Goal: Task Accomplishment & Management: Complete application form

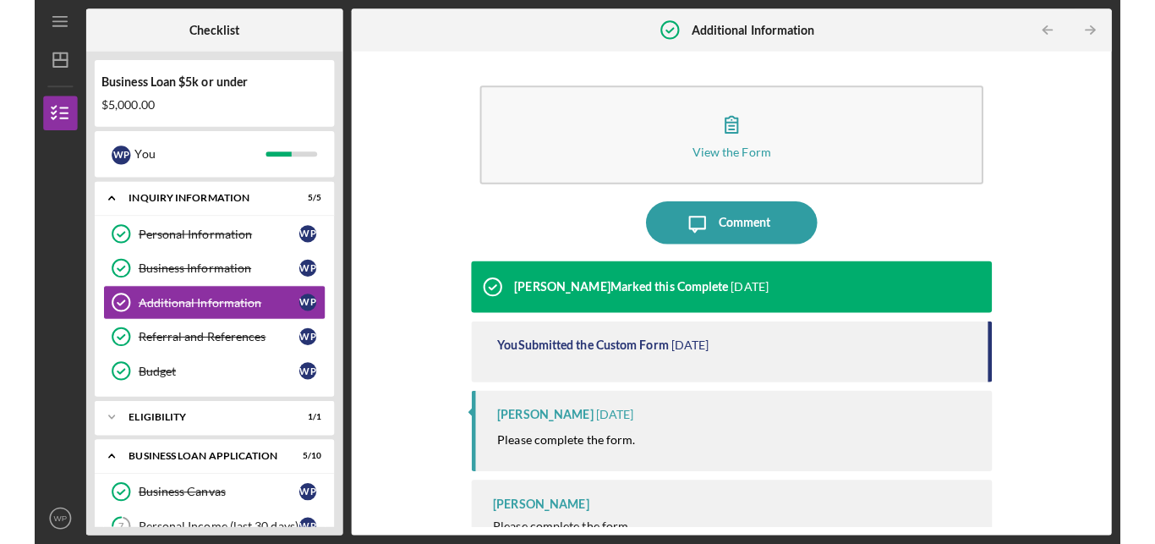
scroll to position [38, 0]
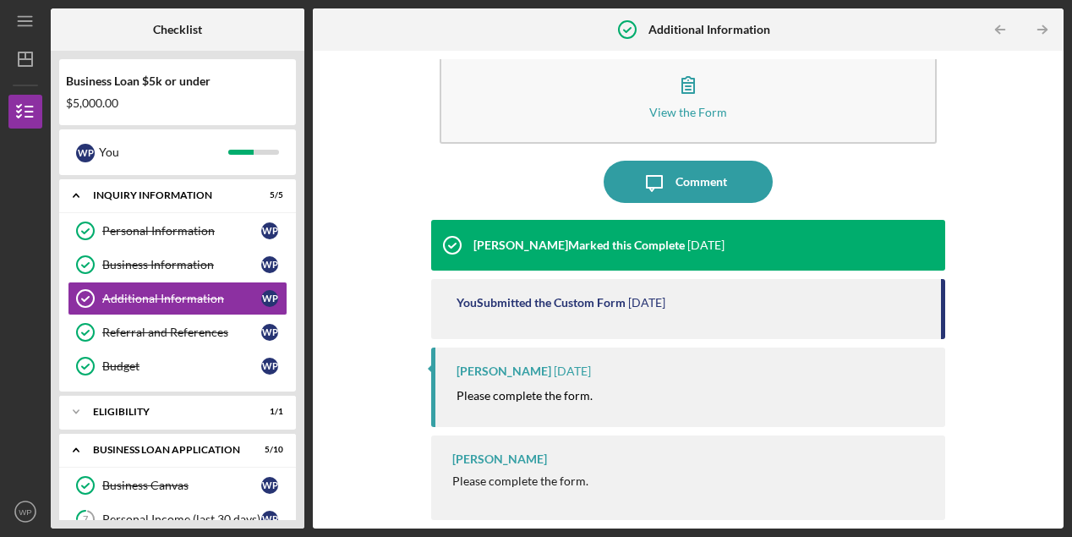
click at [1048, 523] on div "View the Form Form Icon/Message Comment [PERSON_NAME] Marked this Complete [DAT…" at bounding box center [688, 290] width 751 height 478
click at [302, 518] on div "Business Loan $5k or under $5,000.00 W P You Icon/Expander INQUIRY INFORMATION …" at bounding box center [178, 290] width 254 height 478
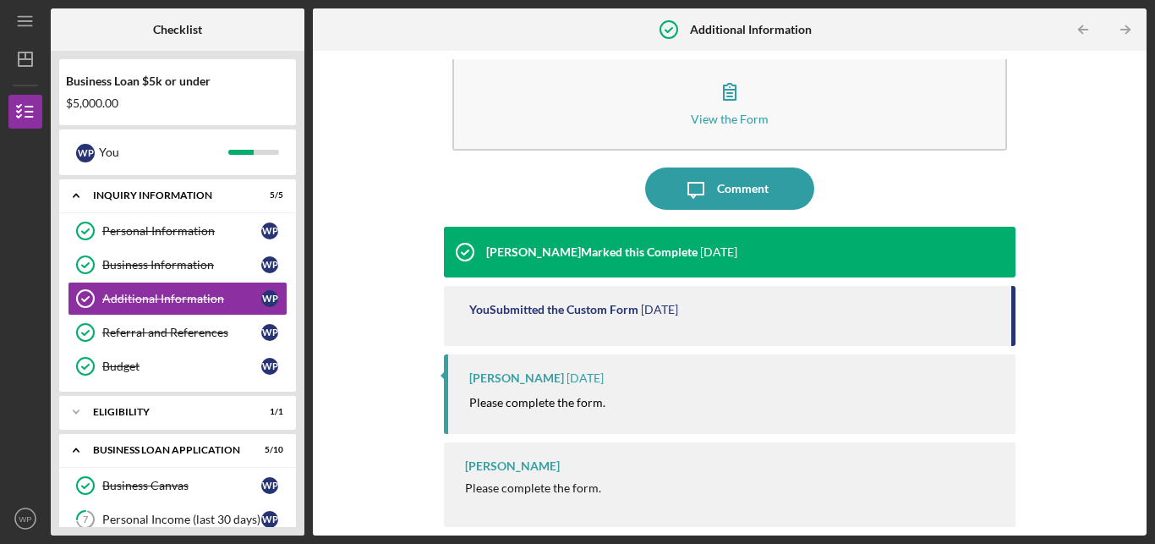
scroll to position [31, 0]
click at [296, 522] on div "Business Loan $5k or under $5,000.00 W P You Icon/Expander INQUIRY INFORMATION …" at bounding box center [178, 293] width 254 height 485
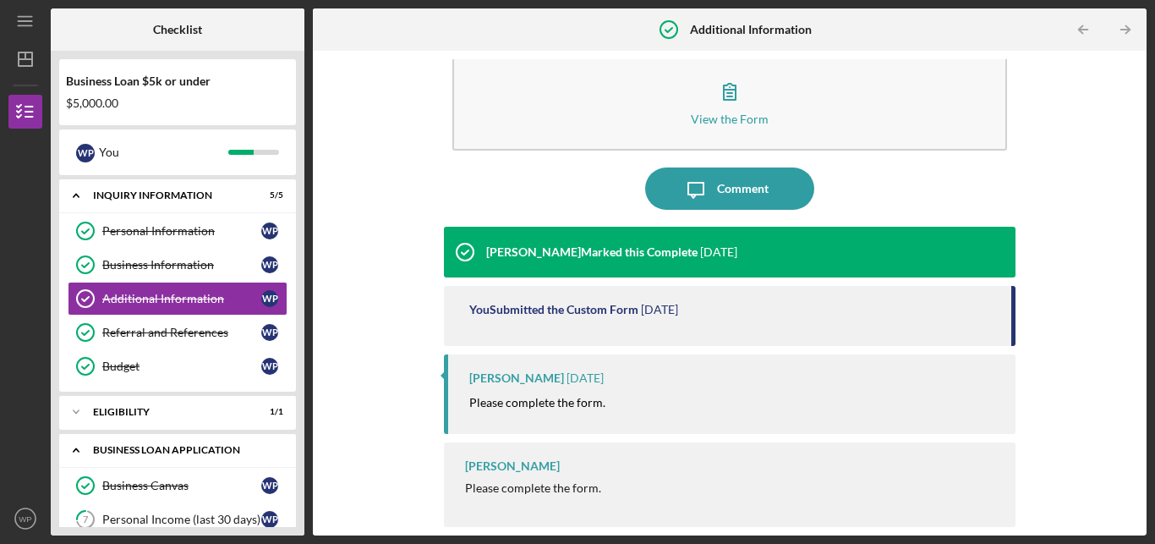
click at [78, 453] on icon "Icon/Expander" at bounding box center [76, 450] width 34 height 34
click at [217, 450] on div "BUSINESS LOAN APPLICATION" at bounding box center [190, 450] width 167 height 10
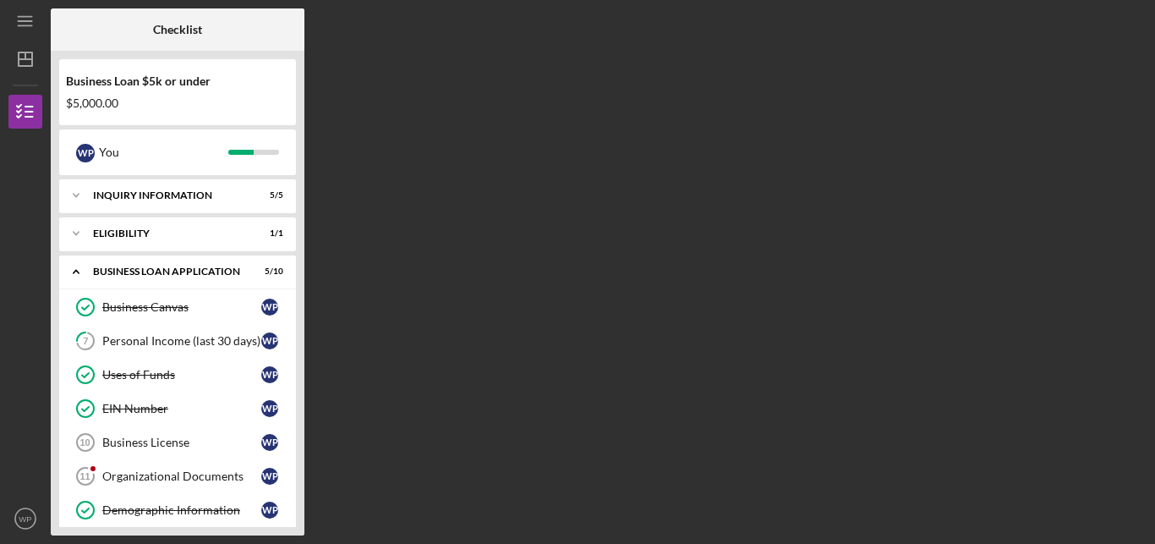
click at [406, 502] on div "Checklist Business Loan $5k or under $5,000.00 W P You Icon/Expander INQUIRY IN…" at bounding box center [599, 271] width 1096 height 527
click at [299, 529] on div "Business Loan $5k or under $5,000.00 W P You Icon/Expander INQUIRY INFORMATION …" at bounding box center [178, 293] width 254 height 485
click at [291, 528] on div "Business Loan $5k or under $5,000.00 W P You Icon/Expander INQUIRY INFORMATION …" at bounding box center [178, 293] width 254 height 485
click at [198, 473] on div "Organizational Documents" at bounding box center [181, 476] width 159 height 14
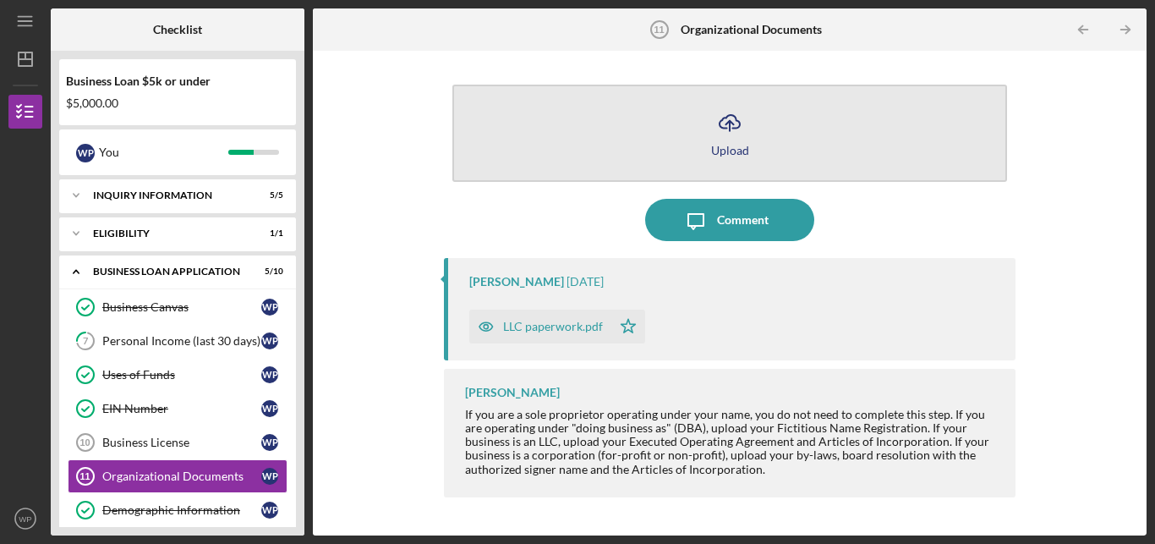
click at [730, 141] on icon "Icon/Upload" at bounding box center [730, 122] width 42 height 42
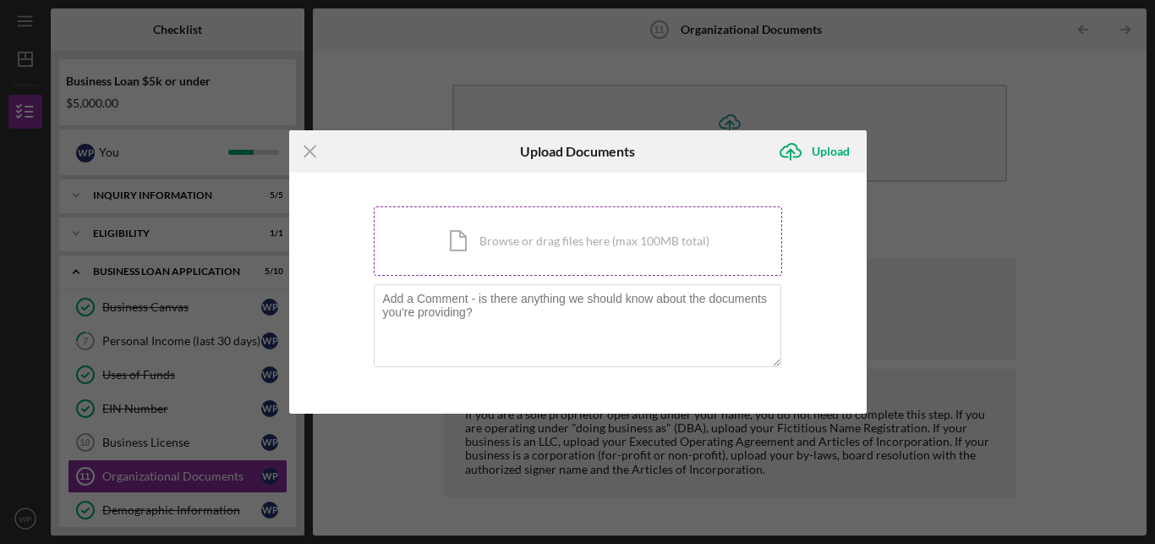
click at [485, 249] on div "Icon/Document Browse or drag files here (max 100MB total) Tap to choose files o…" at bounding box center [578, 240] width 408 height 69
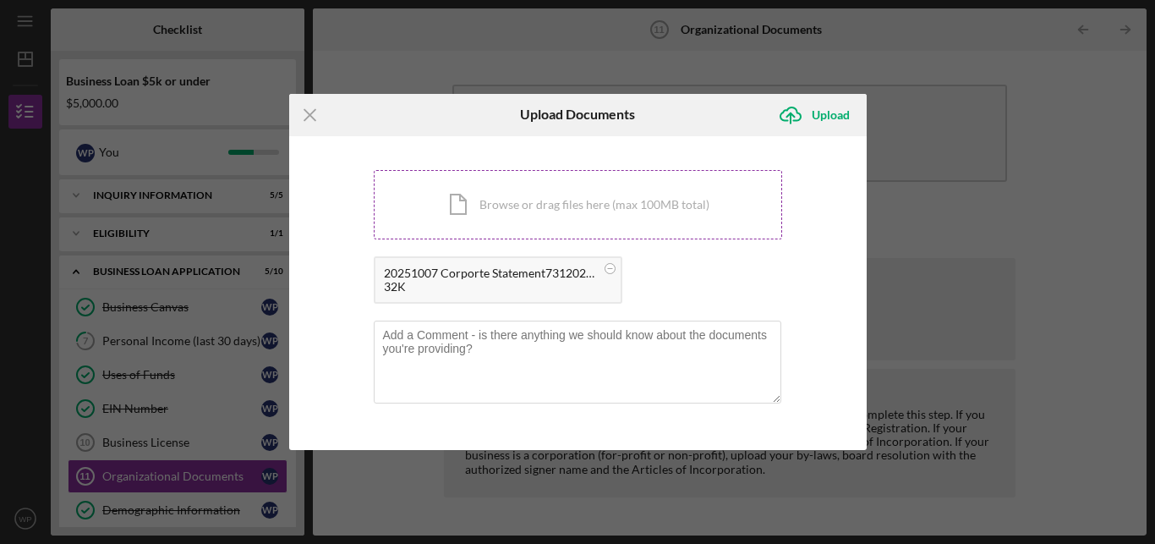
click at [582, 213] on div "Icon/Document Browse or drag files here (max 100MB total) Tap to choose files o…" at bounding box center [578, 204] width 408 height 69
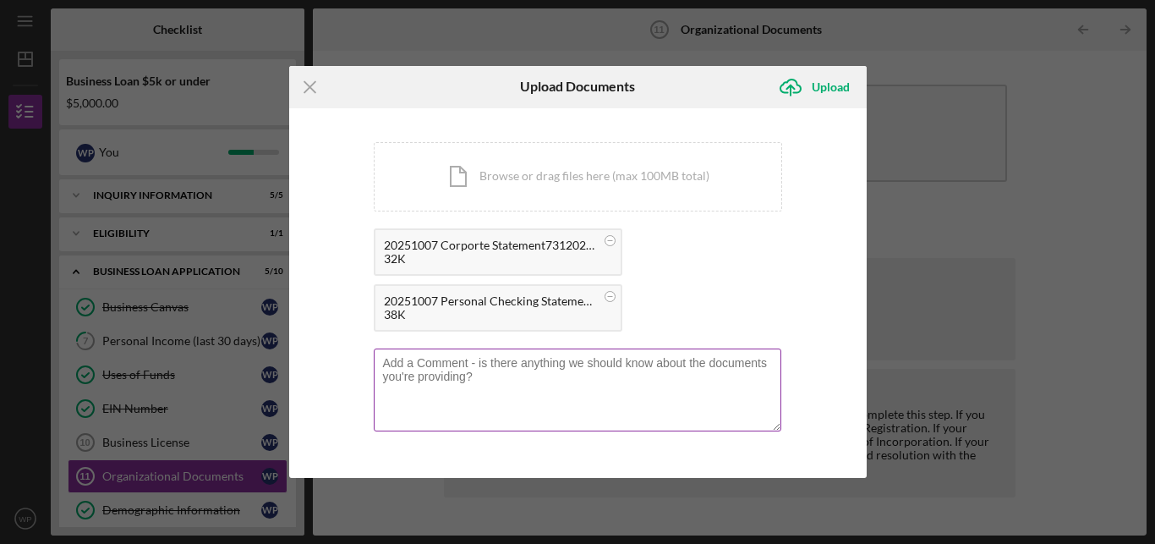
click at [486, 384] on textarea at bounding box center [578, 389] width 408 height 83
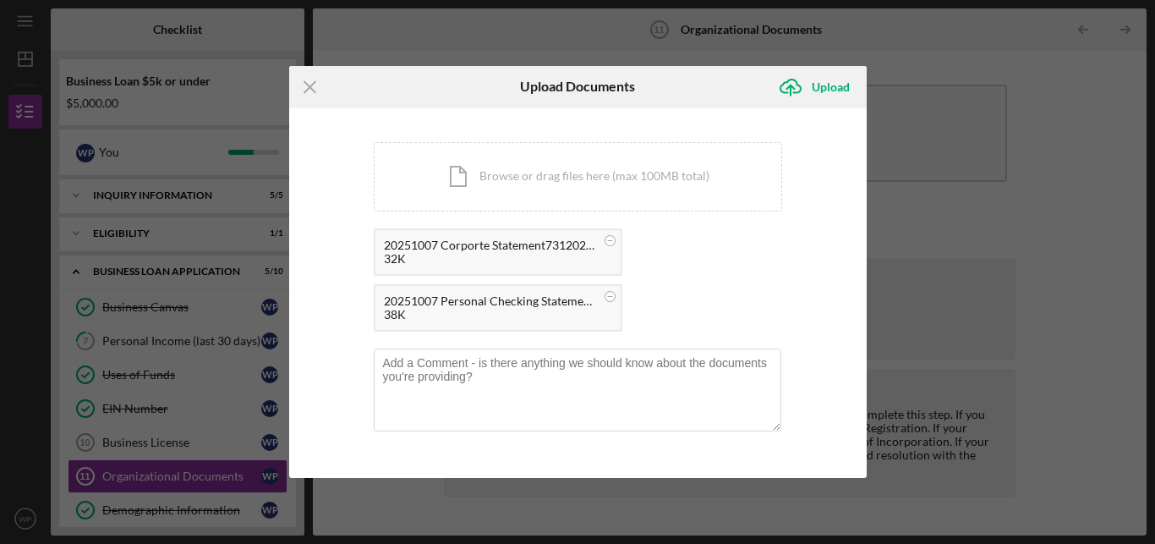
click at [405, 457] on div "You're uploading documents related to Organizational Documents . Icon/Document …" at bounding box center [578, 293] width 578 height 370
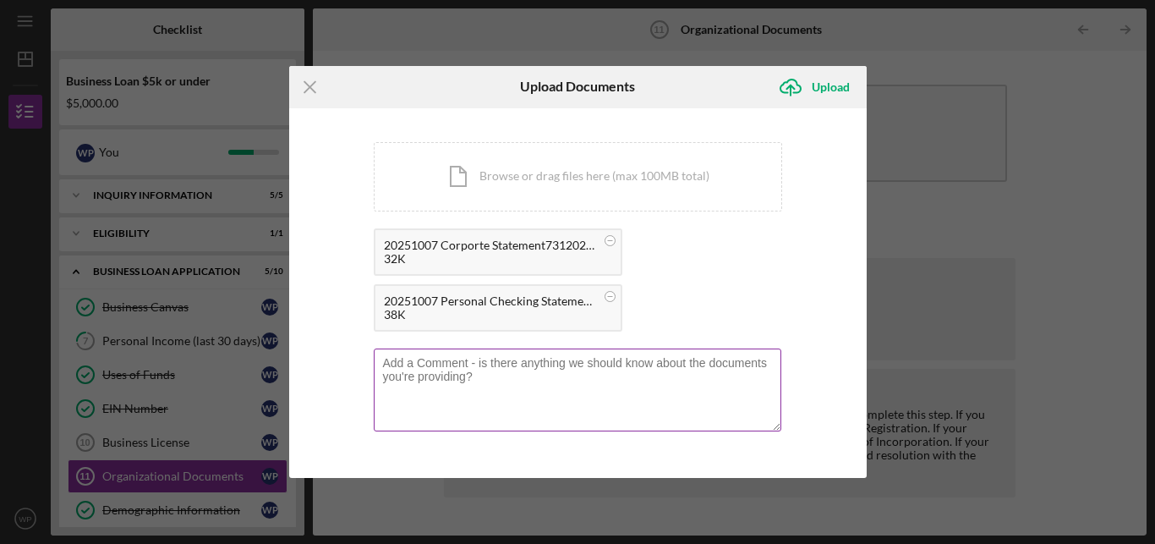
click at [434, 382] on textarea at bounding box center [578, 389] width 408 height 83
click at [395, 365] on textarea "I cnnot not see" at bounding box center [578, 389] width 408 height 83
click at [474, 366] on textarea "I cannot not see" at bounding box center [578, 389] width 408 height 83
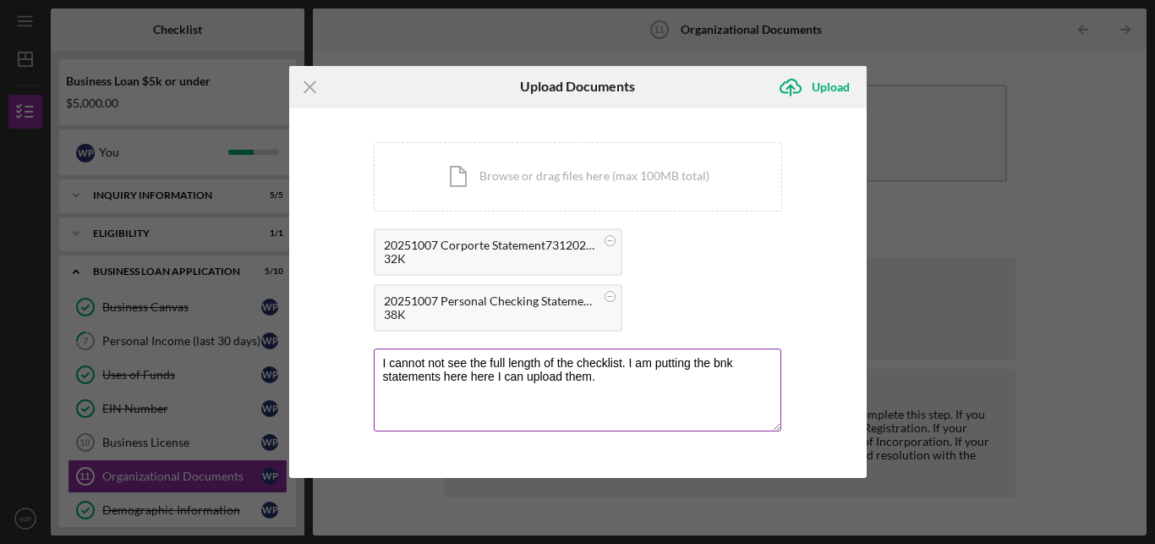
click at [719, 368] on textarea "I cannot not see the full length of the checklist. I am putting the bnk stateme…" at bounding box center [578, 389] width 408 height 83
type textarea "I cannot not see the full length of the checklist. I am putting the bank statem…"
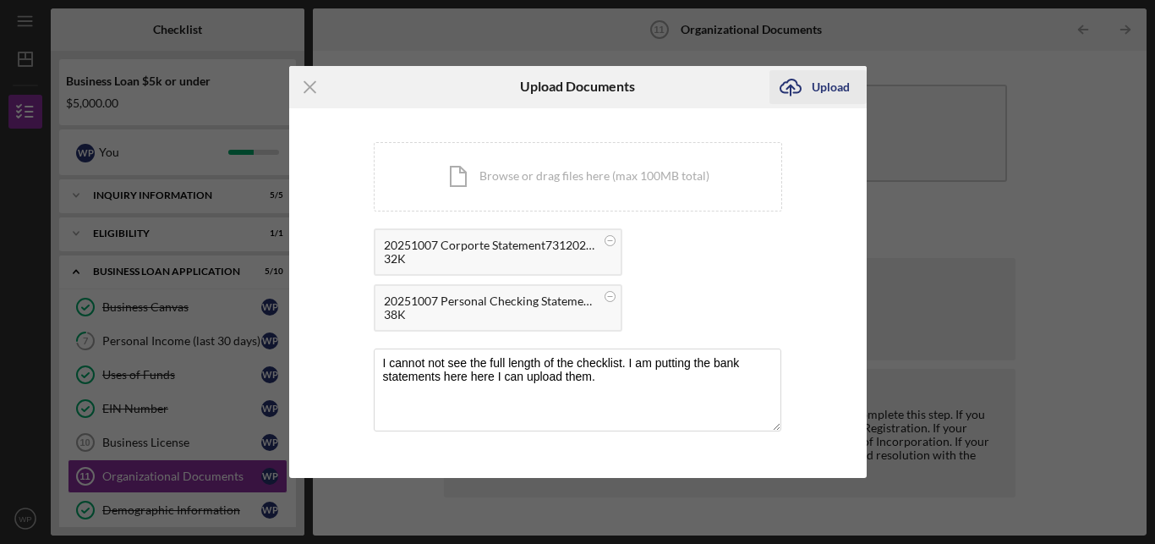
click at [796, 86] on icon "Icon/Upload" at bounding box center [791, 87] width 42 height 42
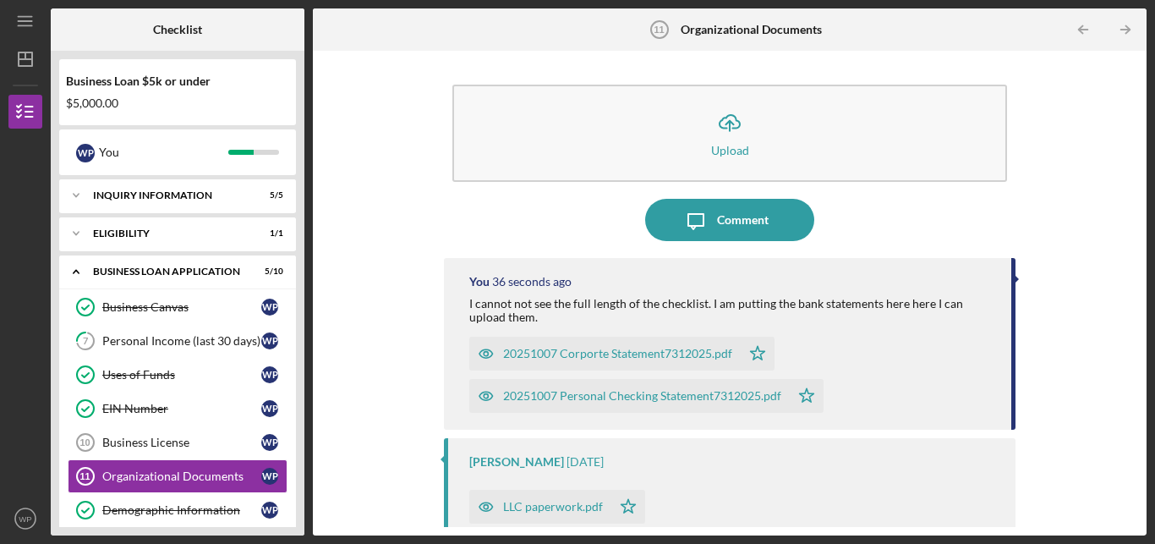
click at [796, 86] on div "Icon/Upload Upload" at bounding box center [730, 133] width 572 height 114
